Goal: Find specific page/section: Find specific page/section

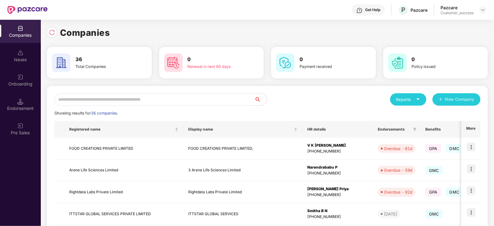
click at [89, 97] on input "text" at bounding box center [154, 99] width 200 height 12
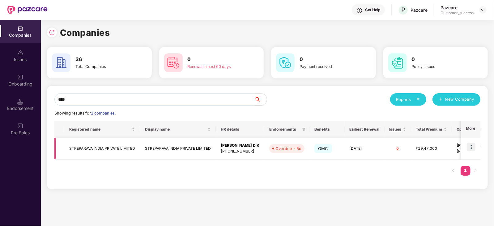
type input "****"
click at [473, 147] on img at bounding box center [471, 147] width 9 height 9
click at [291, 143] on td "Overdue - 5d" at bounding box center [287, 149] width 45 height 22
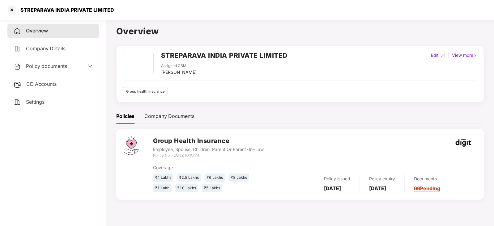
scroll to position [17, 0]
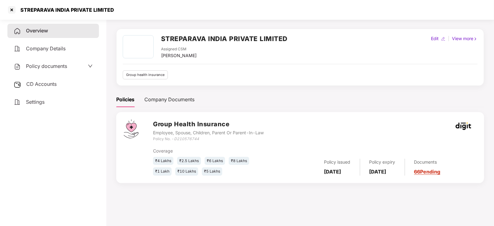
click at [440, 174] on link "66 Pending" at bounding box center [428, 172] width 26 height 6
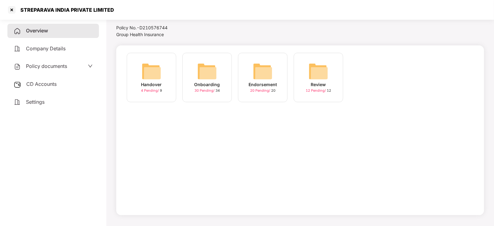
click at [269, 68] on img at bounding box center [263, 72] width 20 height 20
click at [11, 7] on div at bounding box center [12, 10] width 10 height 10
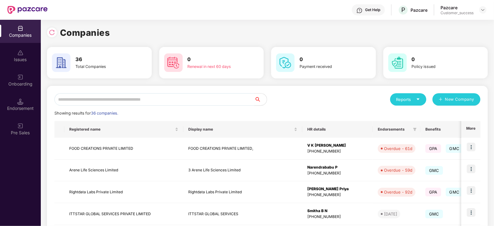
click at [80, 103] on input "text" at bounding box center [154, 99] width 200 height 12
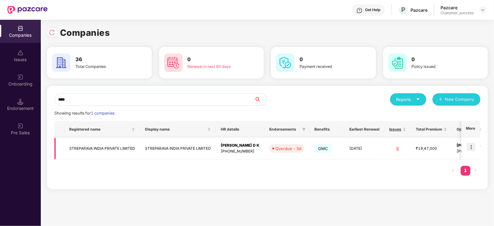
type input "****"
click at [472, 147] on img at bounding box center [471, 147] width 9 height 9
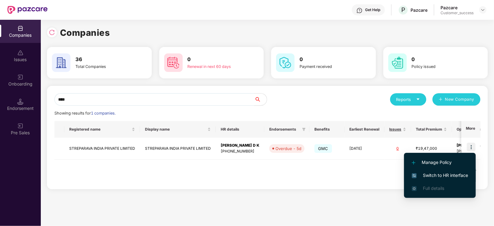
click at [447, 176] on span "Switch to HR interface" at bounding box center [440, 175] width 56 height 7
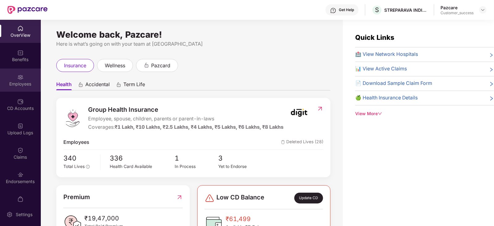
click at [27, 81] on div "Employees" at bounding box center [20, 84] width 41 height 6
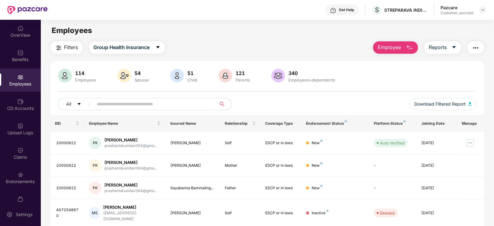
click at [62, 49] on img "button" at bounding box center [58, 47] width 7 height 7
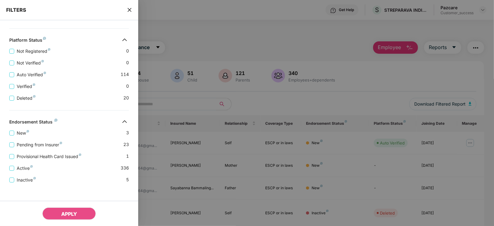
scroll to position [213, 0]
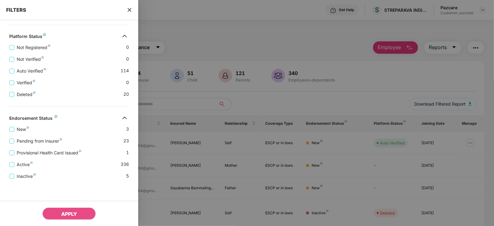
click at [373, 137] on div at bounding box center [247, 113] width 494 height 226
click at [128, 7] on icon "close" at bounding box center [129, 9] width 5 height 5
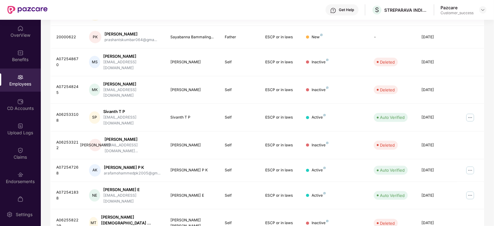
scroll to position [158, 0]
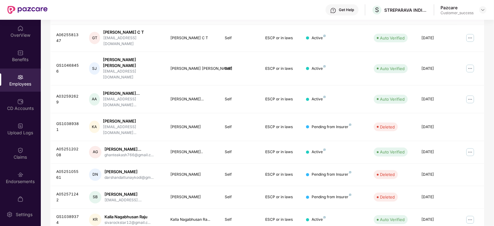
scroll to position [153, 0]
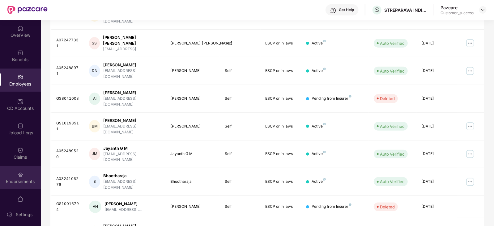
click at [19, 184] on div "Endorsements" at bounding box center [20, 182] width 41 height 6
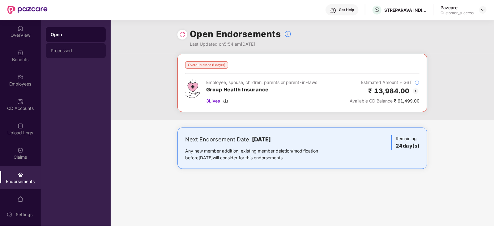
click at [67, 52] on div "Processed" at bounding box center [76, 50] width 50 height 5
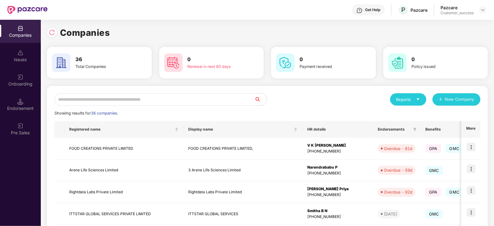
click at [97, 97] on input "text" at bounding box center [154, 99] width 200 height 12
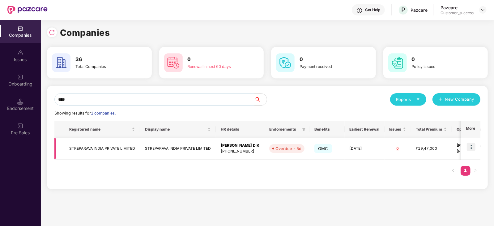
type input "****"
click at [472, 148] on img at bounding box center [471, 147] width 9 height 9
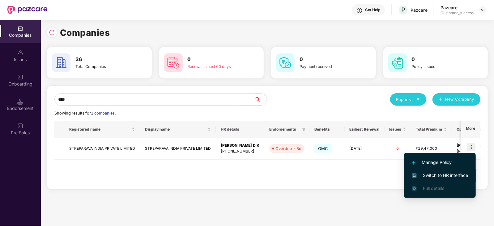
click at [445, 178] on span "Switch to HR interface" at bounding box center [440, 175] width 56 height 7
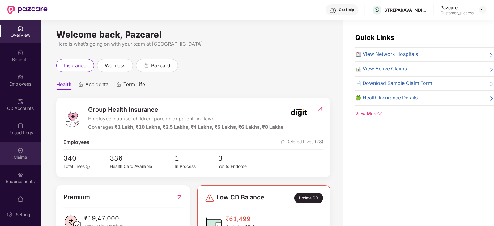
scroll to position [12, 0]
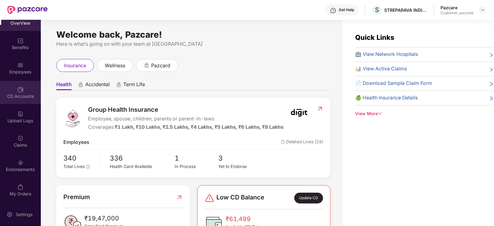
click at [21, 96] on div "CD Accounts" at bounding box center [20, 96] width 41 height 6
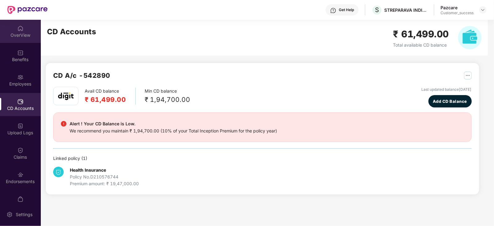
click at [18, 32] on div "OverView" at bounding box center [20, 31] width 41 height 23
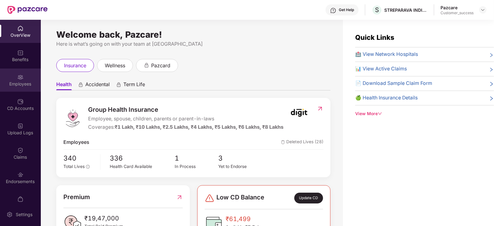
click at [21, 84] on div "Employees" at bounding box center [20, 84] width 41 height 6
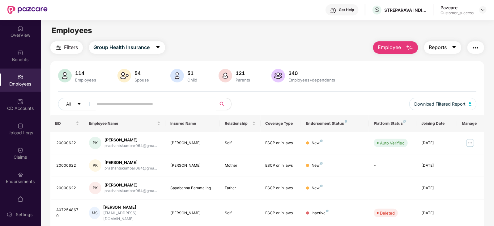
click at [453, 49] on icon "caret-down" at bounding box center [454, 47] width 5 height 5
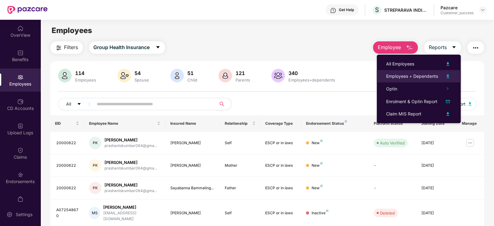
click at [446, 74] on img at bounding box center [448, 76] width 7 height 7
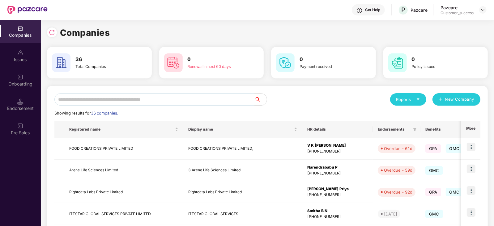
click at [100, 102] on input "text" at bounding box center [154, 99] width 200 height 12
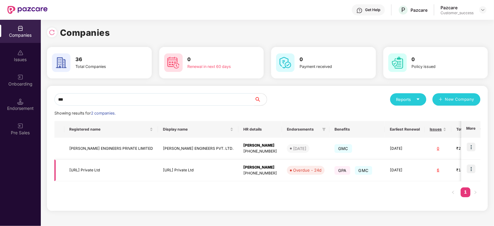
type input "***"
click at [385, 175] on td "01 May 2026" at bounding box center [405, 171] width 40 height 22
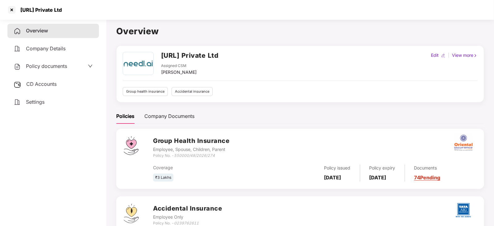
click at [441, 180] on link "74 Pending" at bounding box center [428, 178] width 26 height 6
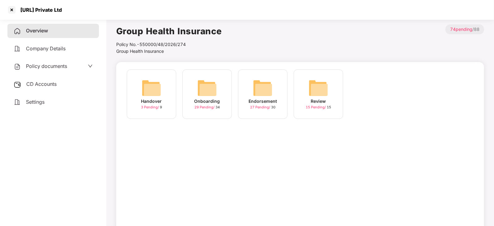
click at [197, 92] on img at bounding box center [207, 88] width 20 height 20
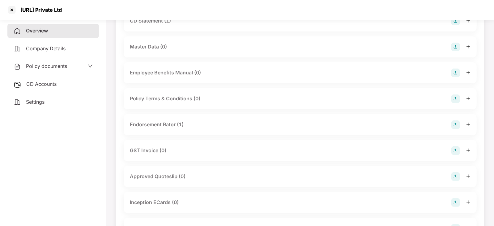
scroll to position [111, 0]
click at [164, 123] on div "Endorsement Rator (1)" at bounding box center [157, 125] width 54 height 8
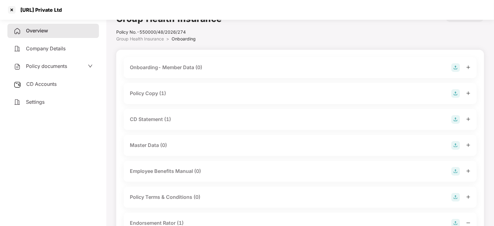
scroll to position [9, 0]
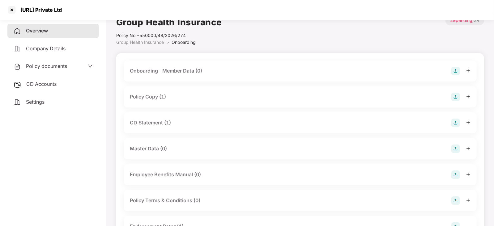
click at [157, 125] on div "CD Statement (1)" at bounding box center [150, 123] width 41 height 8
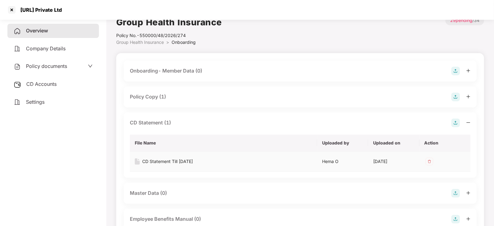
click at [157, 161] on div "CD Statement Till 22nd May" at bounding box center [167, 161] width 51 height 7
